Goal: Book appointment/travel/reservation

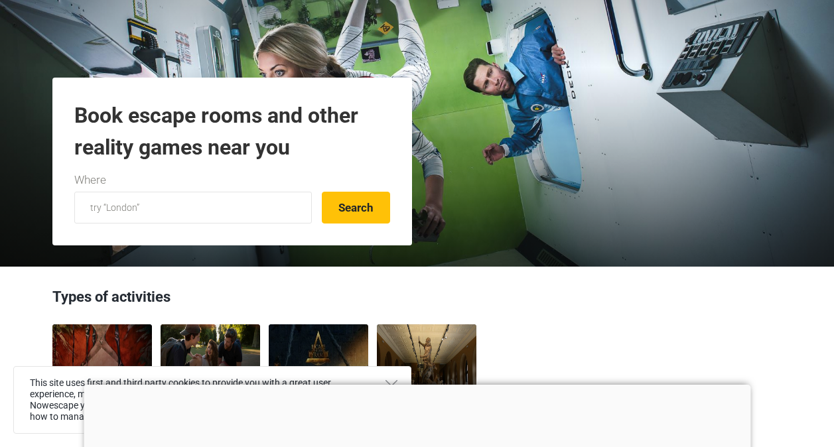
scroll to position [133, 0]
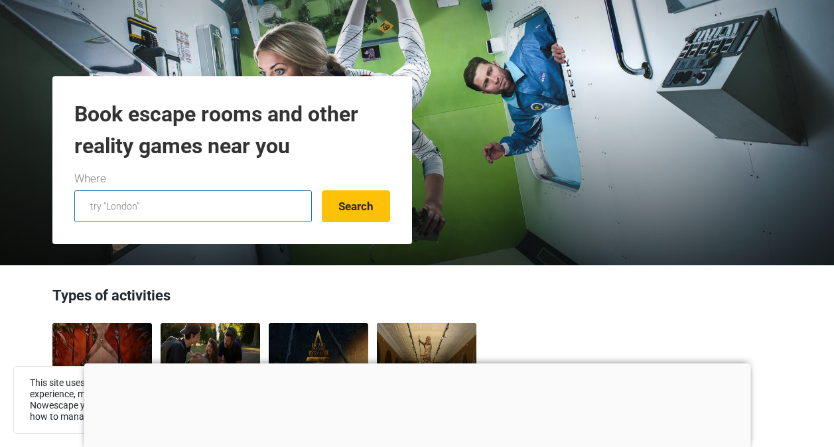
click at [167, 208] on input "text" at bounding box center [193, 207] width 238 height 32
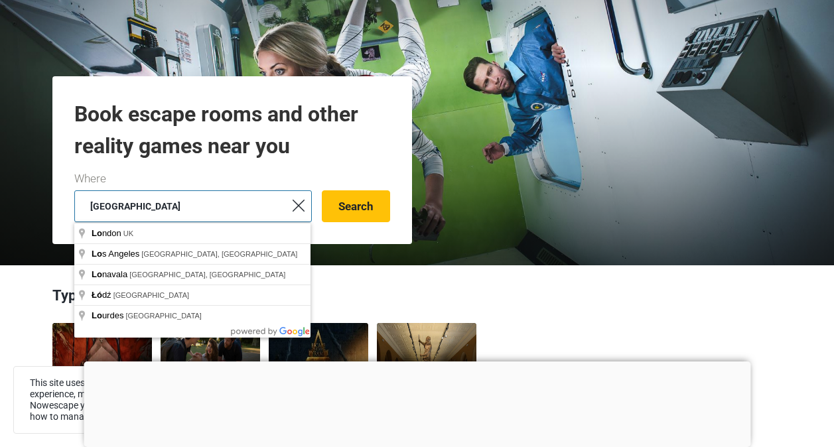
type input "[GEOGRAPHIC_DATA]"
click at [322, 191] on button "Search" at bounding box center [356, 207] width 68 height 32
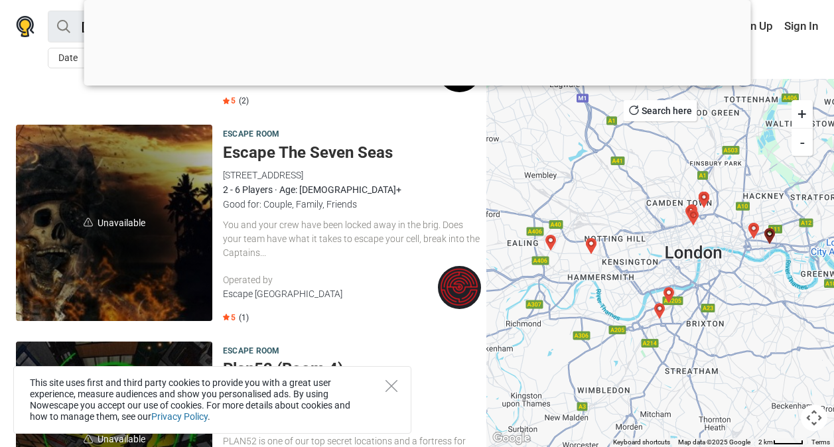
scroll to position [905, 0]
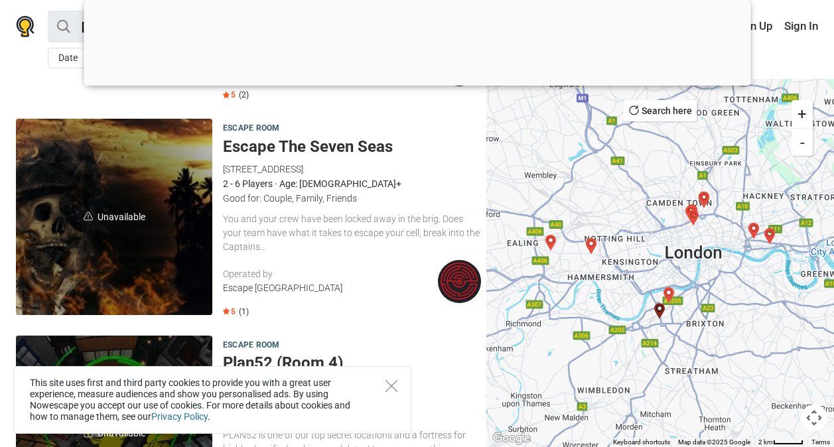
click at [412, 82] on div at bounding box center [417, 82] width 667 height 0
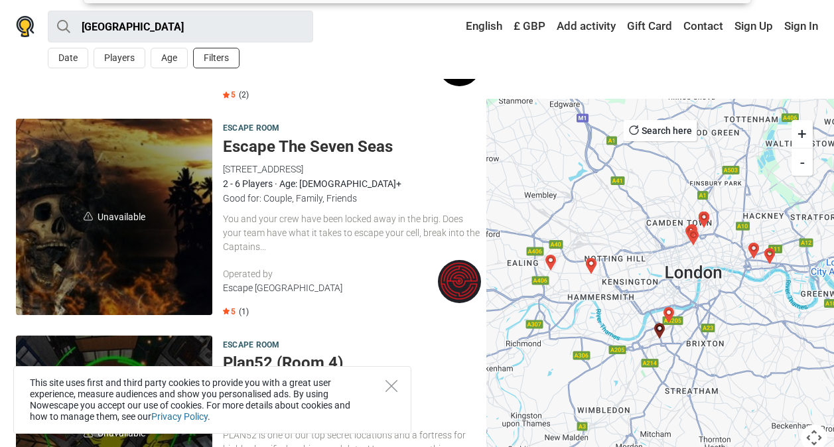
click at [216, 53] on button "Filters" at bounding box center [216, 58] width 46 height 21
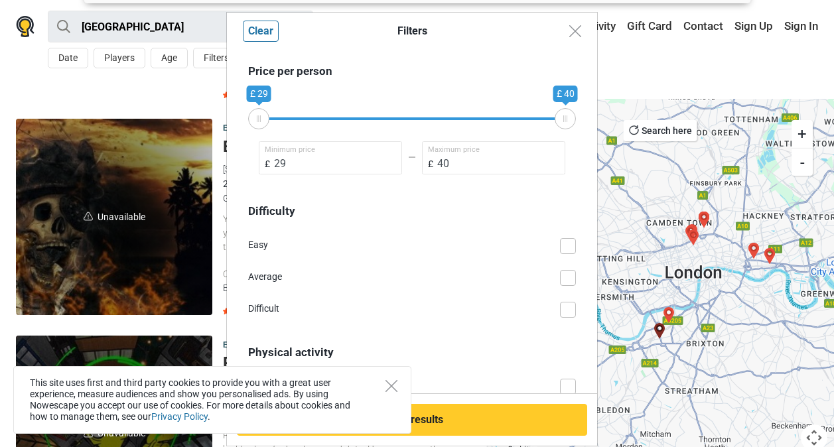
scroll to position [862, 0]
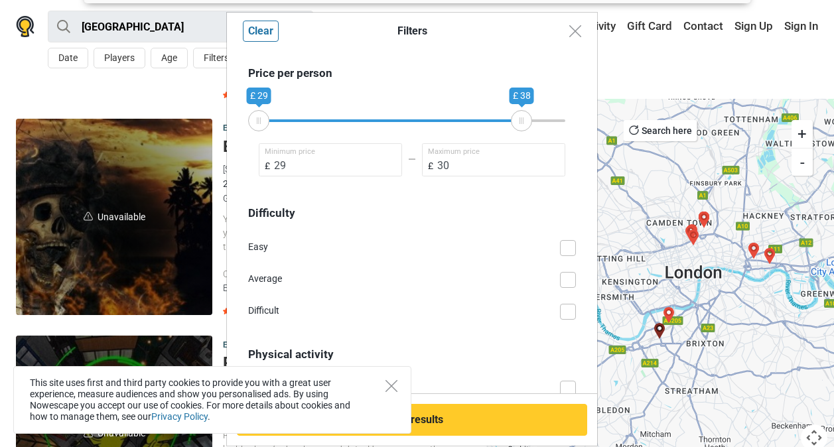
type input "29"
drag, startPoint x: 547, startPoint y: 121, endPoint x: 187, endPoint y: 121, distance: 359.8
click at [187, 121] on div "Filters Clear Theme Funny Unusual VR Detective Dynamic Historical Mystical Scie…" at bounding box center [417, 223] width 834 height 447
drag, startPoint x: 254, startPoint y: 119, endPoint x: 231, endPoint y: 120, distance: 22.6
click at [231, 120] on div "Theme Funny Unusual VR Detective Dynamic Historical Mystical Scientific Robbery…" at bounding box center [412, 222] width 370 height 345
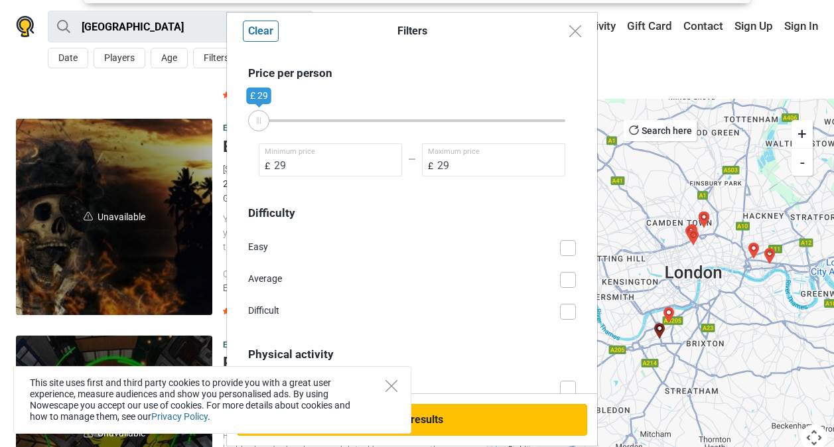
click at [463, 427] on button "Show results" at bounding box center [412, 420] width 351 height 32
